Goal: Use online tool/utility: Utilize a website feature to perform a specific function

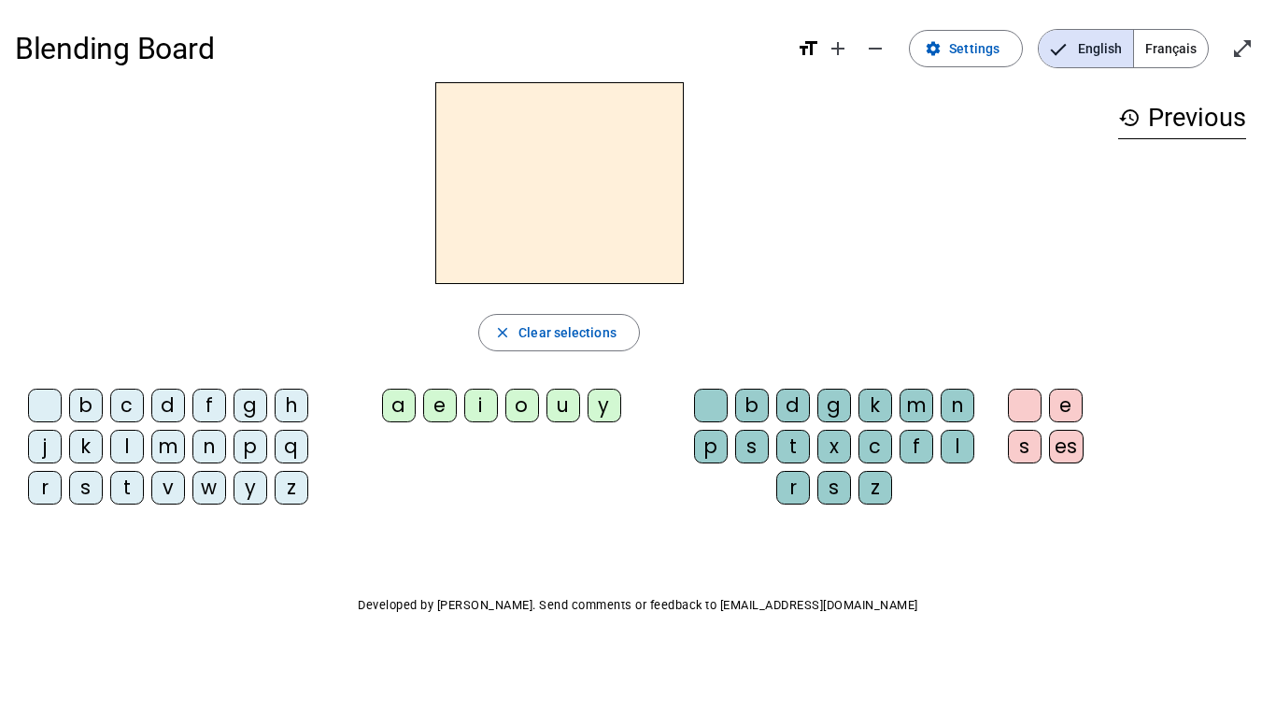
click at [391, 406] on div "a" at bounding box center [399, 406] width 34 height 34
click at [841, 414] on div "g" at bounding box center [835, 406] width 34 height 34
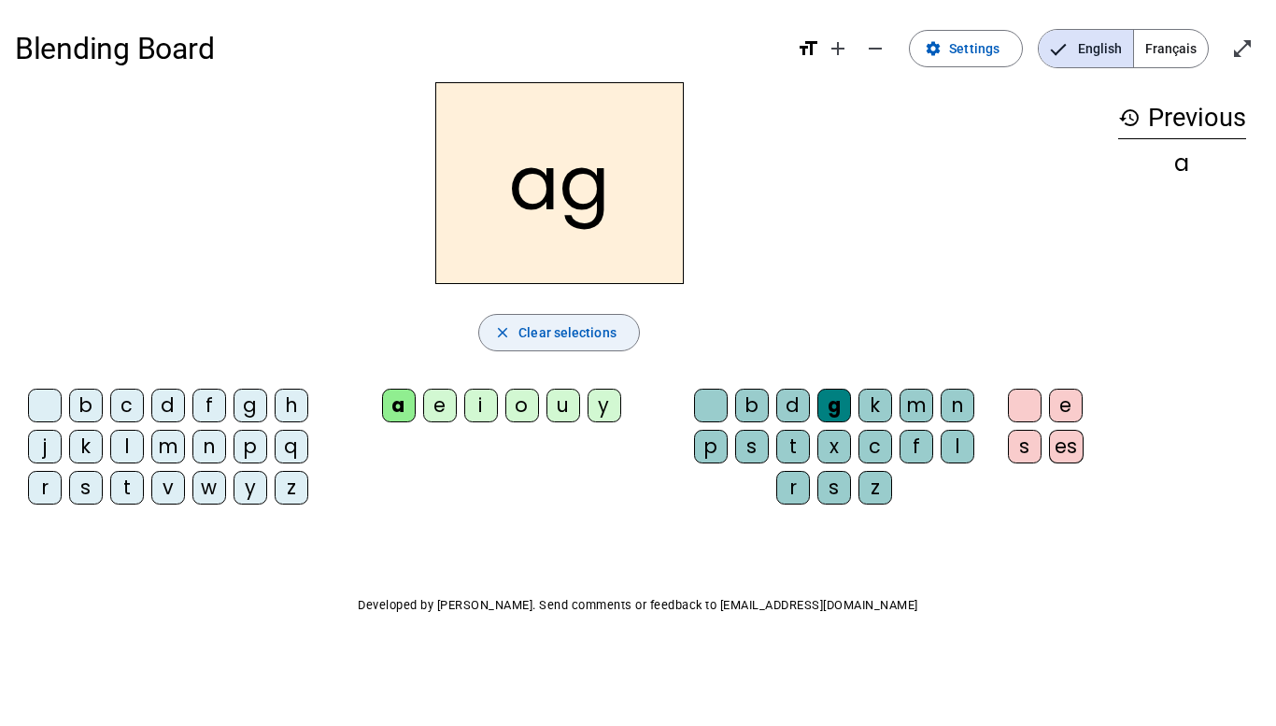
click at [511, 339] on mat-icon "close" at bounding box center [502, 332] width 17 height 17
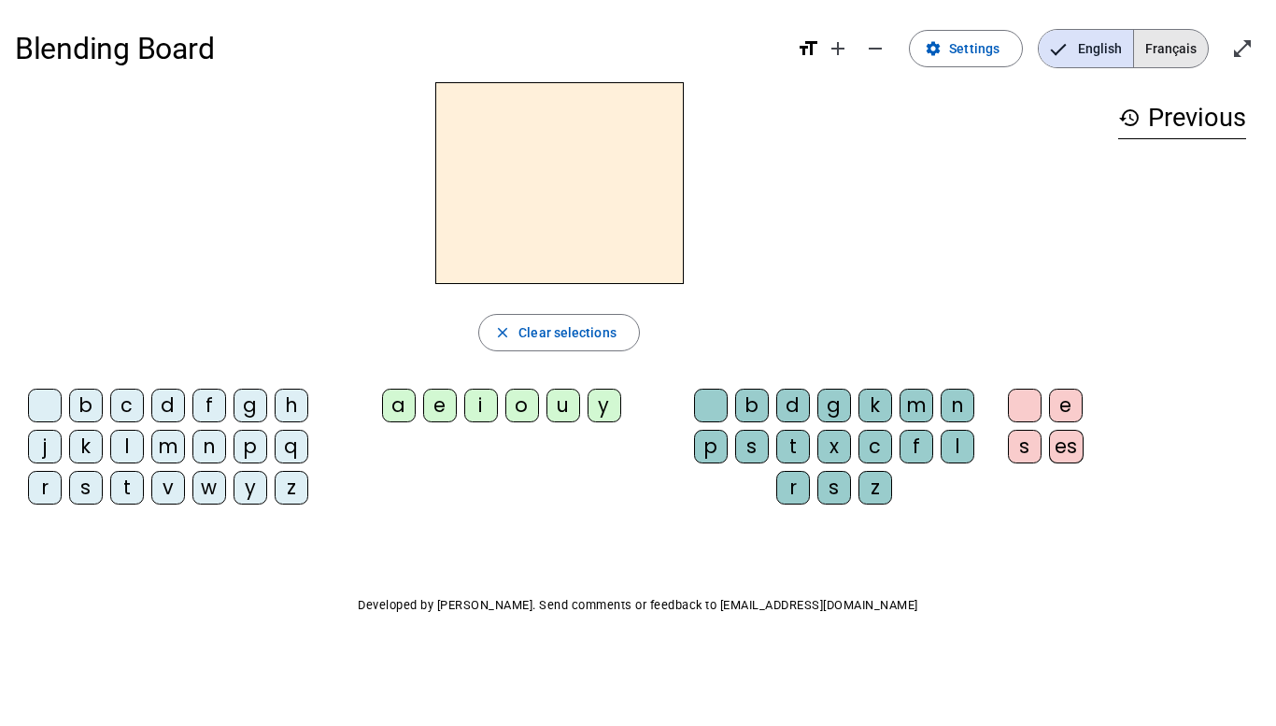
click at [1198, 43] on span "Français" at bounding box center [1171, 48] width 74 height 37
